Goal: Task Accomplishment & Management: Use online tool/utility

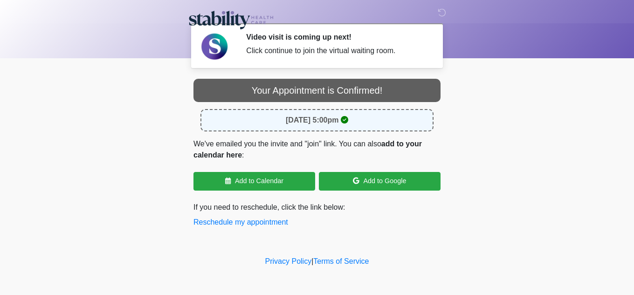
click at [348, 124] on icon at bounding box center [344, 119] width 7 height 7
click at [328, 111] on div "[DATE] 5:00pm" at bounding box center [317, 120] width 233 height 22
click at [304, 124] on strong "[DATE] 5:00pm" at bounding box center [312, 120] width 53 height 8
click at [360, 145] on p "We've emailed you the invite and "join" link. You can also add to your calendar…" at bounding box center [317, 149] width 247 height 22
click at [375, 146] on p "We've emailed you the invite and "join" link. You can also add to your calendar…" at bounding box center [317, 149] width 247 height 22
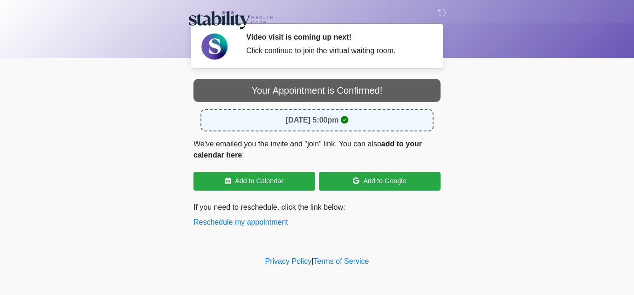
click at [384, 136] on div "Your Appointment is Confirmed! [DATE] 5:00pm We've emailed you the invite and "…" at bounding box center [317, 153] width 247 height 149
click at [382, 135] on div "Your Appointment is Confirmed! [DATE] 5:00pm We've emailed you the invite and "…" at bounding box center [317, 153] width 247 height 149
click at [337, 125] on div "[DATE] 5:00pm" at bounding box center [317, 120] width 233 height 22
click at [347, 218] on p "If you need to reschedule, click the link below: Reschedule my appointment" at bounding box center [317, 215] width 247 height 26
click at [330, 94] on div "Your Appointment is Confirmed!" at bounding box center [317, 90] width 247 height 23
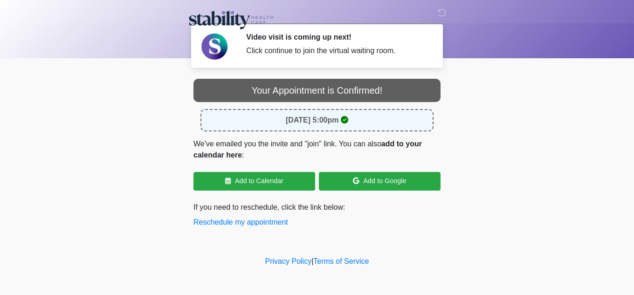
click at [299, 48] on div "Click continue to join the virtual waiting room." at bounding box center [336, 50] width 180 height 11
click at [475, 266] on div "Privacy Policy | Terms of Service" at bounding box center [317, 275] width 634 height 39
click at [295, 142] on p "We've emailed you the invite and "join" link. You can also add to your calendar…" at bounding box center [317, 149] width 247 height 22
click at [348, 125] on div "[DATE] 5:00pm" at bounding box center [317, 120] width 233 height 22
click at [324, 83] on div "Your Appointment is Confirmed!" at bounding box center [317, 90] width 247 height 23
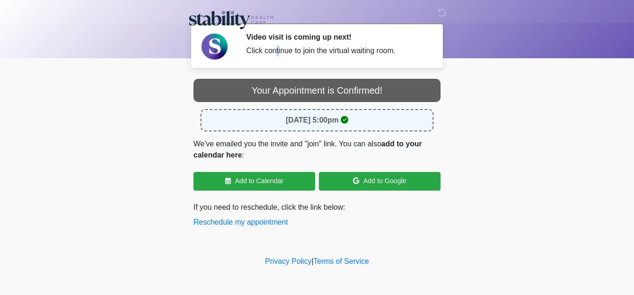
click at [277, 50] on div "Click continue to join the virtual waiting room." at bounding box center [336, 50] width 180 height 11
click at [305, 52] on div "Click continue to join the virtual waiting room." at bounding box center [336, 50] width 180 height 11
click at [328, 94] on div "Your Appointment is Confirmed!" at bounding box center [317, 90] width 247 height 23
